Goal: Task Accomplishment & Management: Manage account settings

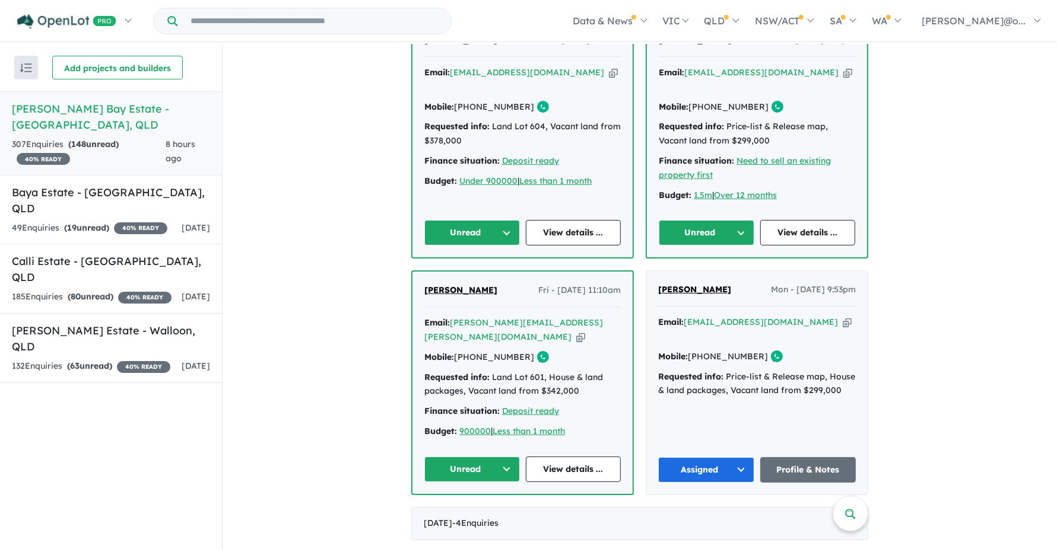
scroll to position [435, 0]
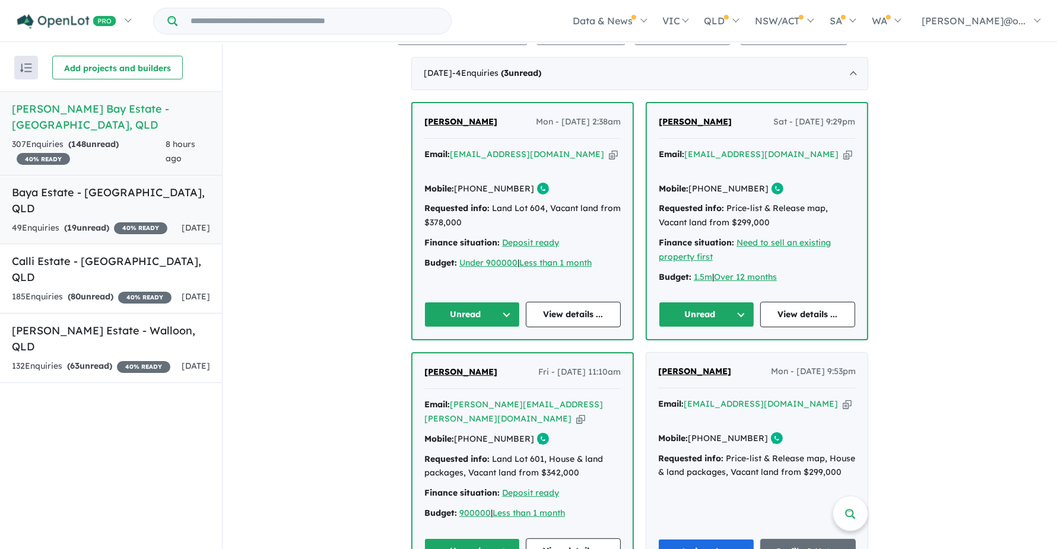
click at [135, 221] on div "49 Enquir ies ( 19 unread) 40 % READY" at bounding box center [89, 228] width 155 height 14
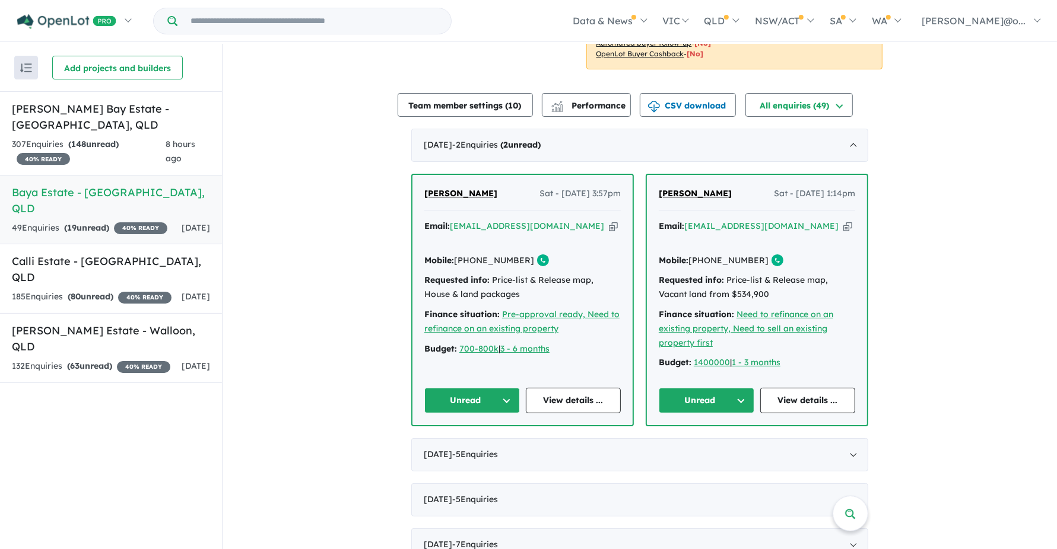
scroll to position [355, 0]
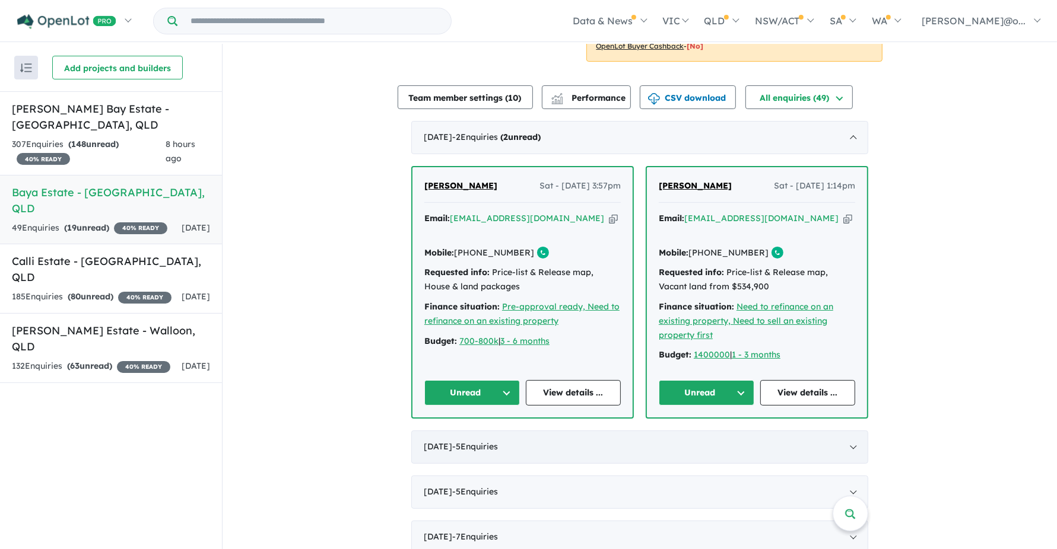
click at [568, 432] on div "[DATE] - 5 Enquir ies ( 0 unread)" at bounding box center [639, 447] width 457 height 33
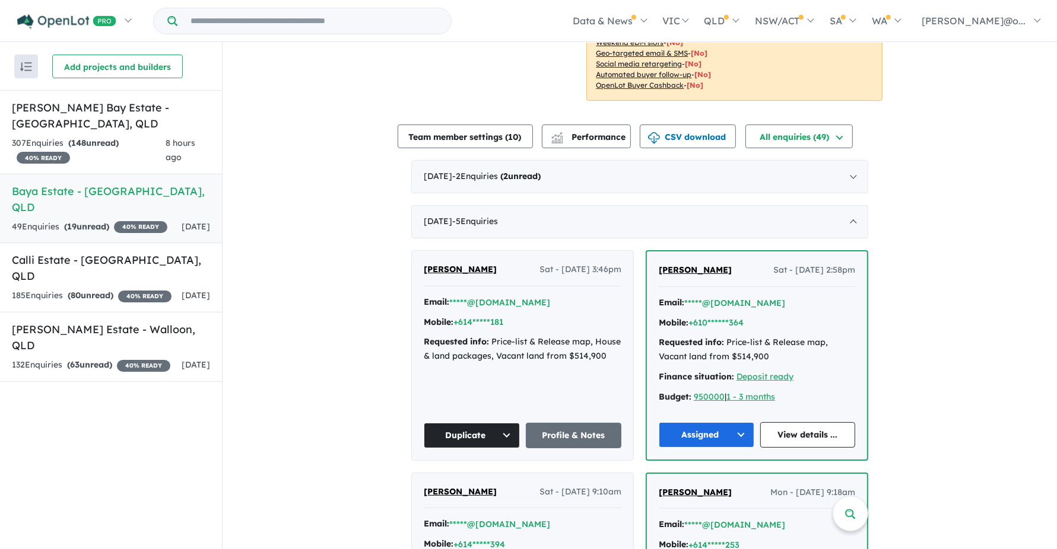
scroll to position [312, 0]
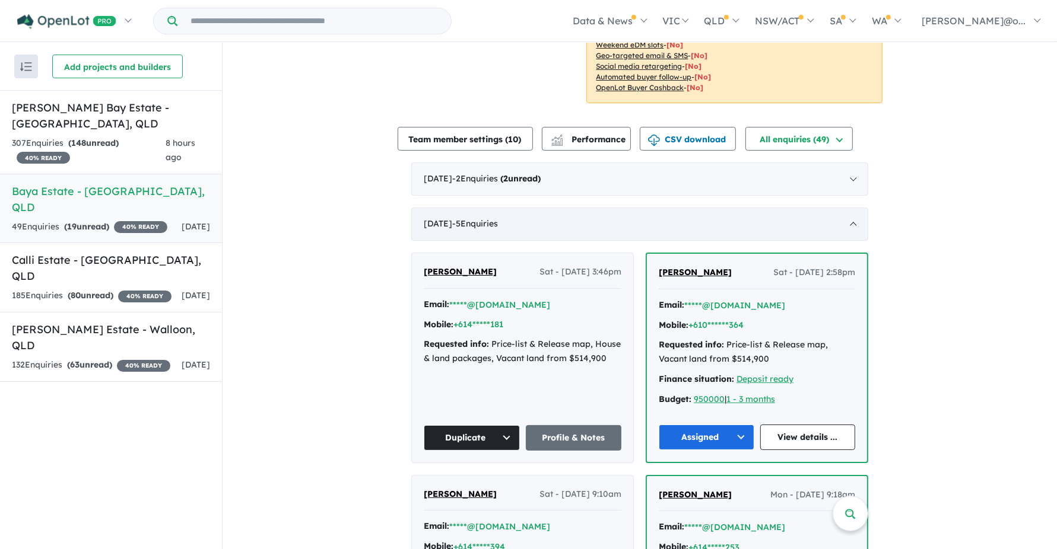
click at [560, 229] on div "[DATE] - 5 Enquir ies ( 0 unread)" at bounding box center [639, 224] width 457 height 33
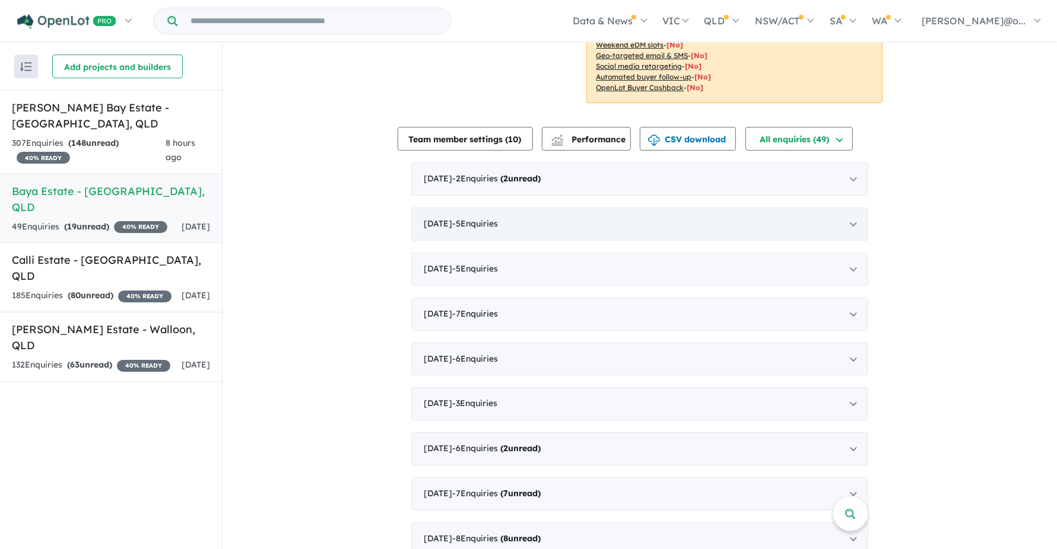
click at [560, 229] on div "[DATE] - 5 Enquir ies ( 0 unread)" at bounding box center [639, 224] width 457 height 33
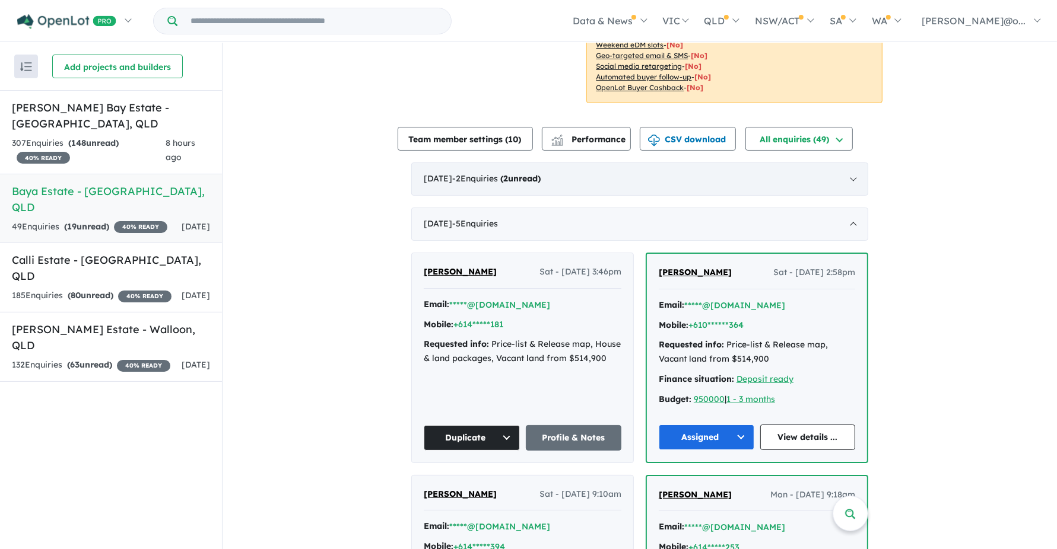
click at [614, 183] on div "[DATE] - 2 Enquir ies ( 2 unread)" at bounding box center [639, 179] width 457 height 33
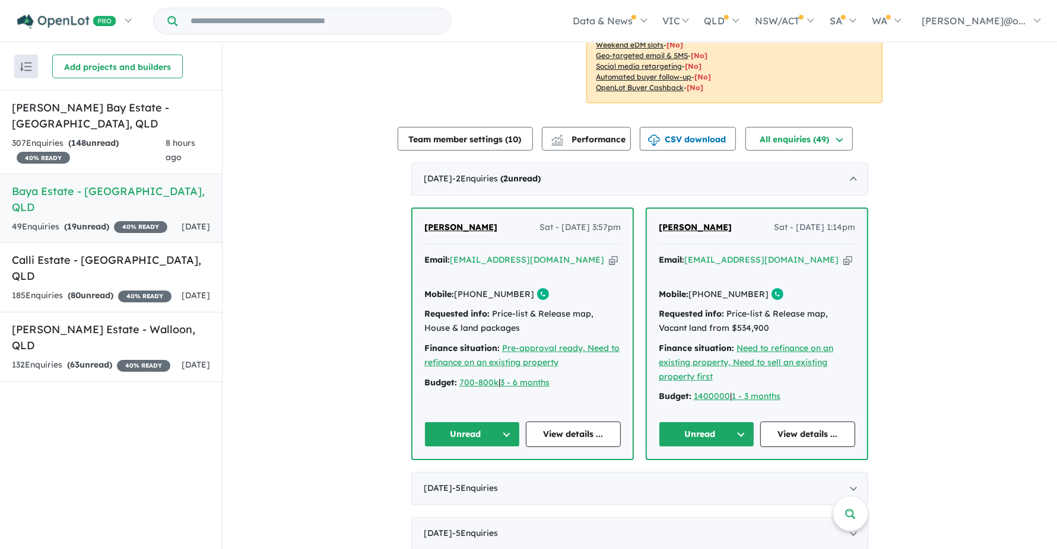
click at [609, 261] on icon "button" at bounding box center [613, 260] width 9 height 12
drag, startPoint x: 456, startPoint y: 282, endPoint x: 526, endPoint y: 289, distance: 70.3
click at [526, 289] on div "Email: [EMAIL_ADDRESS][DOMAIN_NAME] Copied! Mobile: [PHONE_NUMBER] Copied! Requ…" at bounding box center [522, 324] width 196 height 142
copy div "[PHONE_NUMBER] Copied!"
drag, startPoint x: 453, startPoint y: 225, endPoint x: 381, endPoint y: 216, distance: 72.4
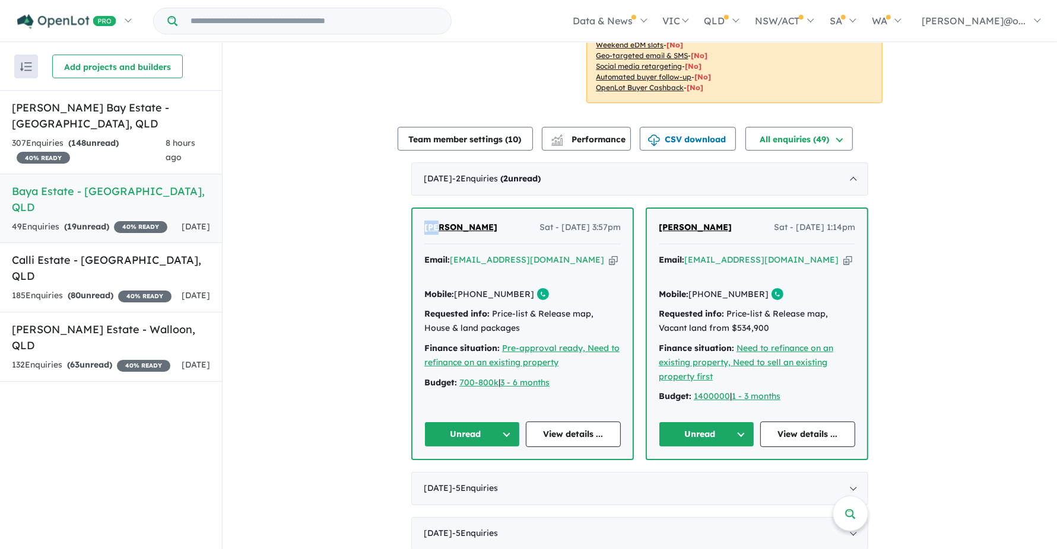
click at [381, 216] on div "View 4 projects in your account [GEOGRAPHIC_DATA] - [GEOGRAPHIC_DATA] 40 % READ…" at bounding box center [640, 282] width 834 height 1102
copy span "[PERSON_NAME]"
